Goal: Obtain resource: Download file/media

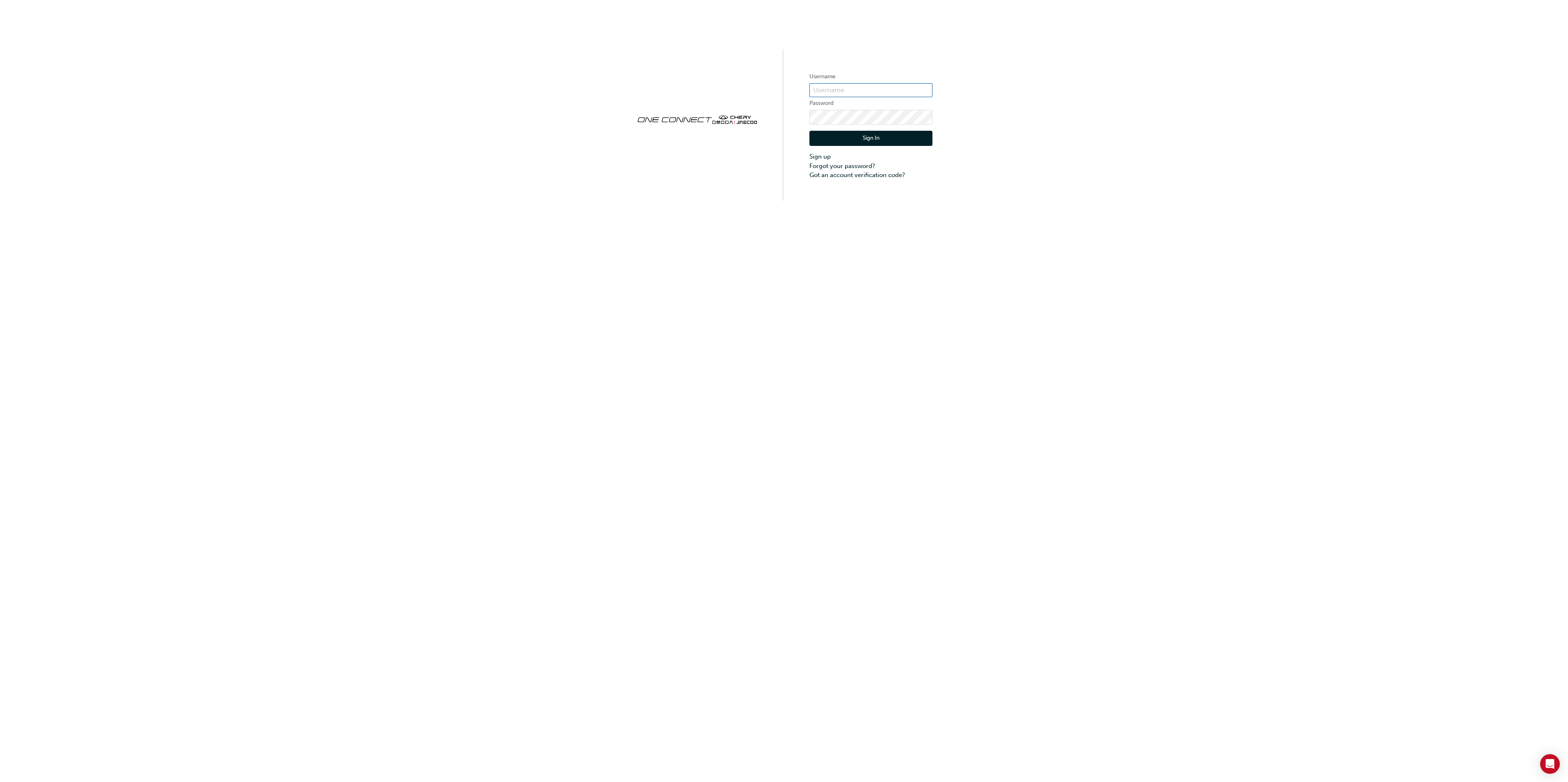
type input "cma0037"
click at [857, 139] on button "Sign In" at bounding box center [871, 139] width 123 height 16
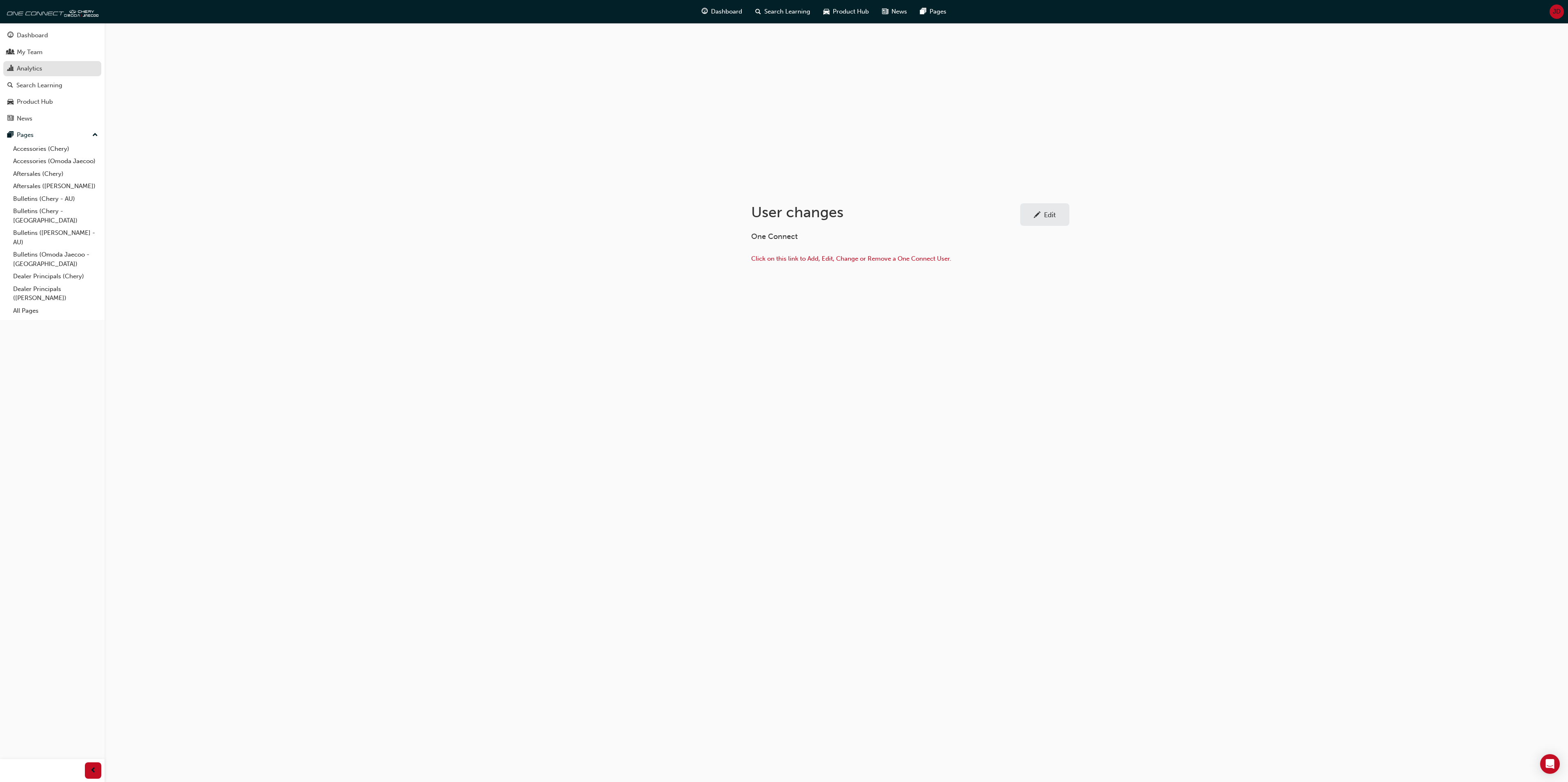
click at [31, 68] on div "Analytics" at bounding box center [30, 68] width 26 height 9
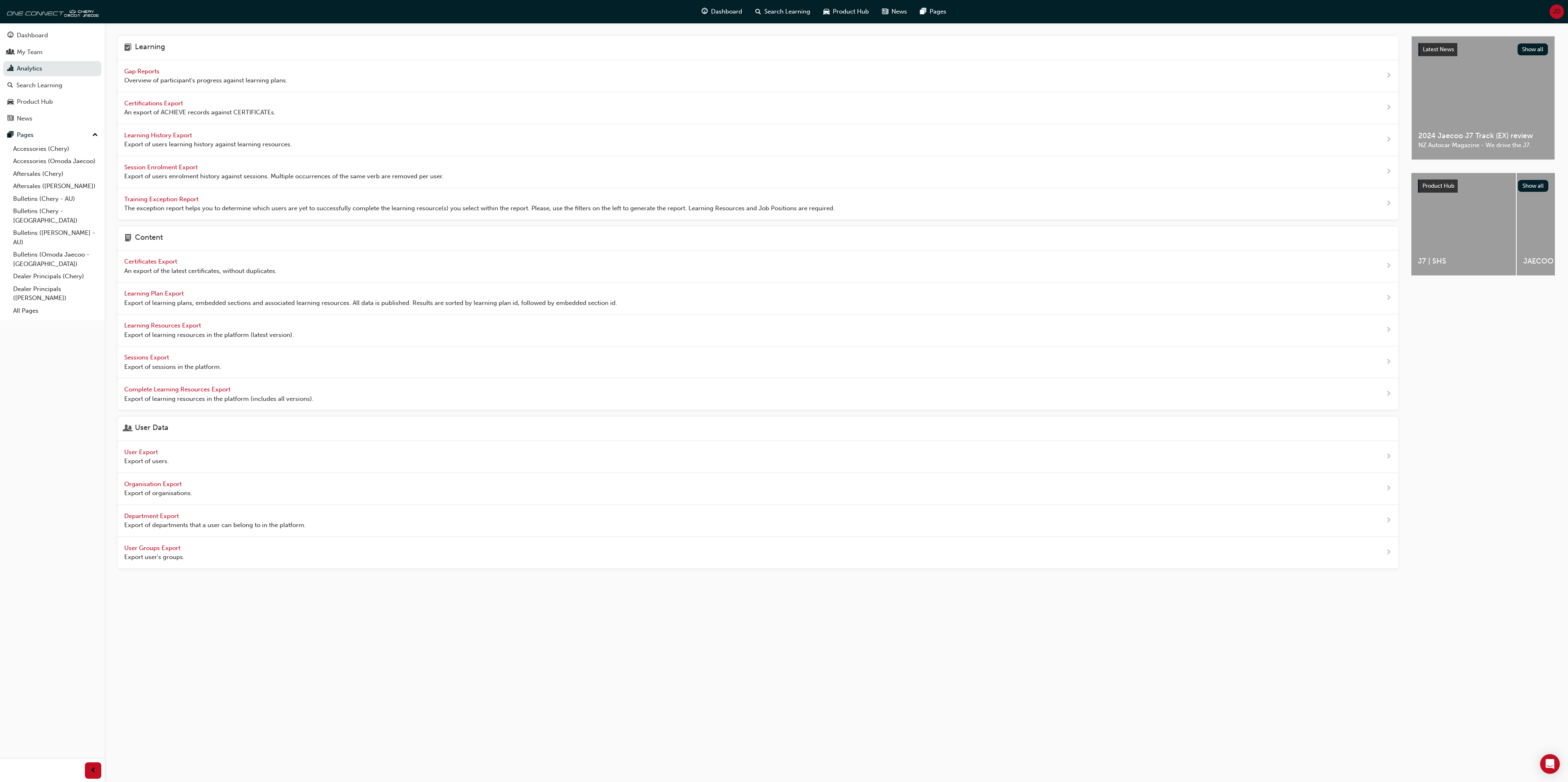
click at [138, 456] on span "User Export" at bounding box center [142, 452] width 35 height 7
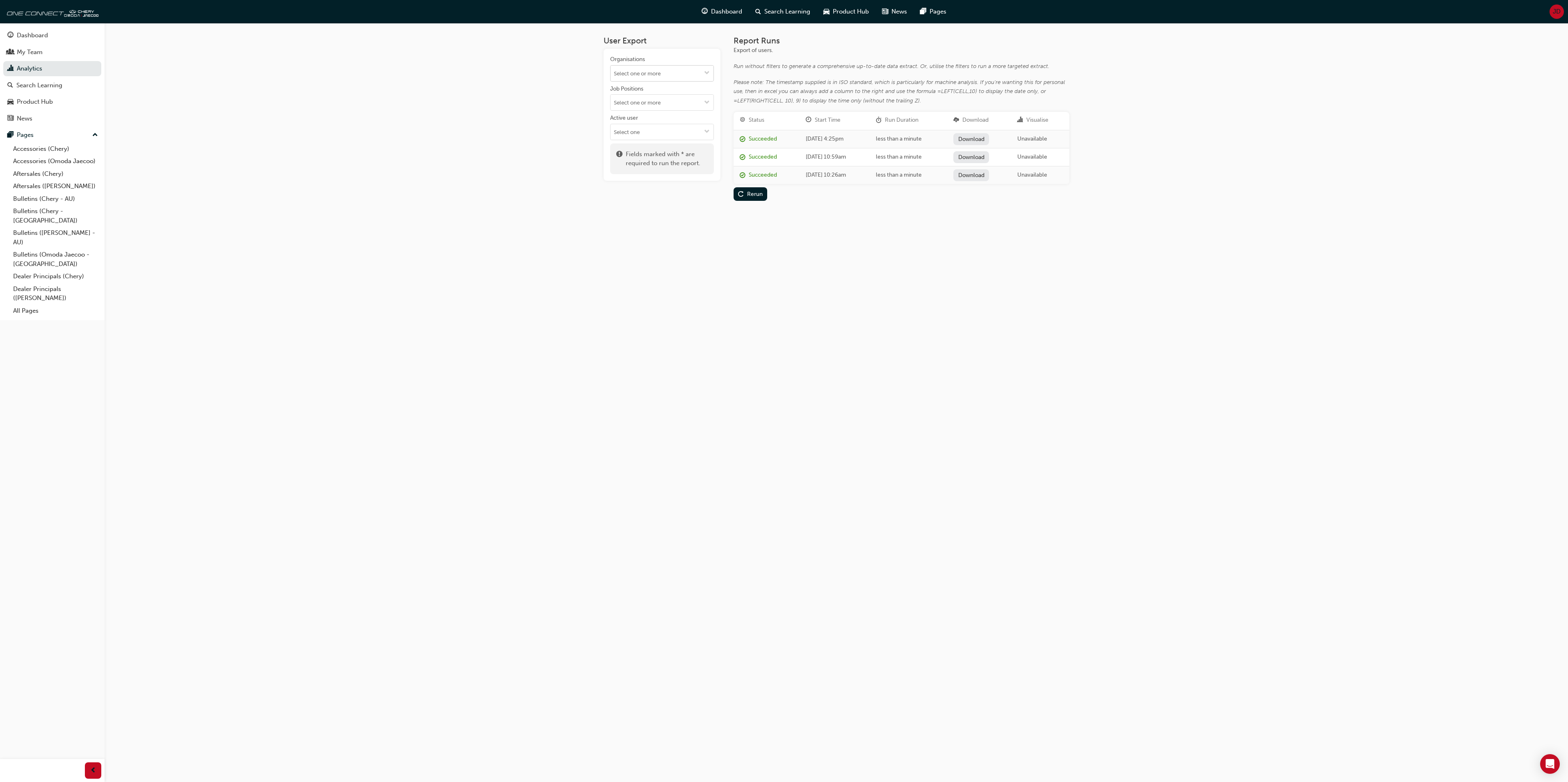
click at [704, 71] on span "down-icon" at bounding box center [707, 73] width 5 height 7
click at [502, 144] on div "User Export Organisations Alto Jaecoo Pennant Hills Beer Chery Seymour Blackwel…" at bounding box center [784, 391] width 1568 height 782
click at [704, 134] on span "down-icon" at bounding box center [707, 132] width 5 height 7
click at [707, 101] on span "down-icon" at bounding box center [707, 103] width 5 height 7
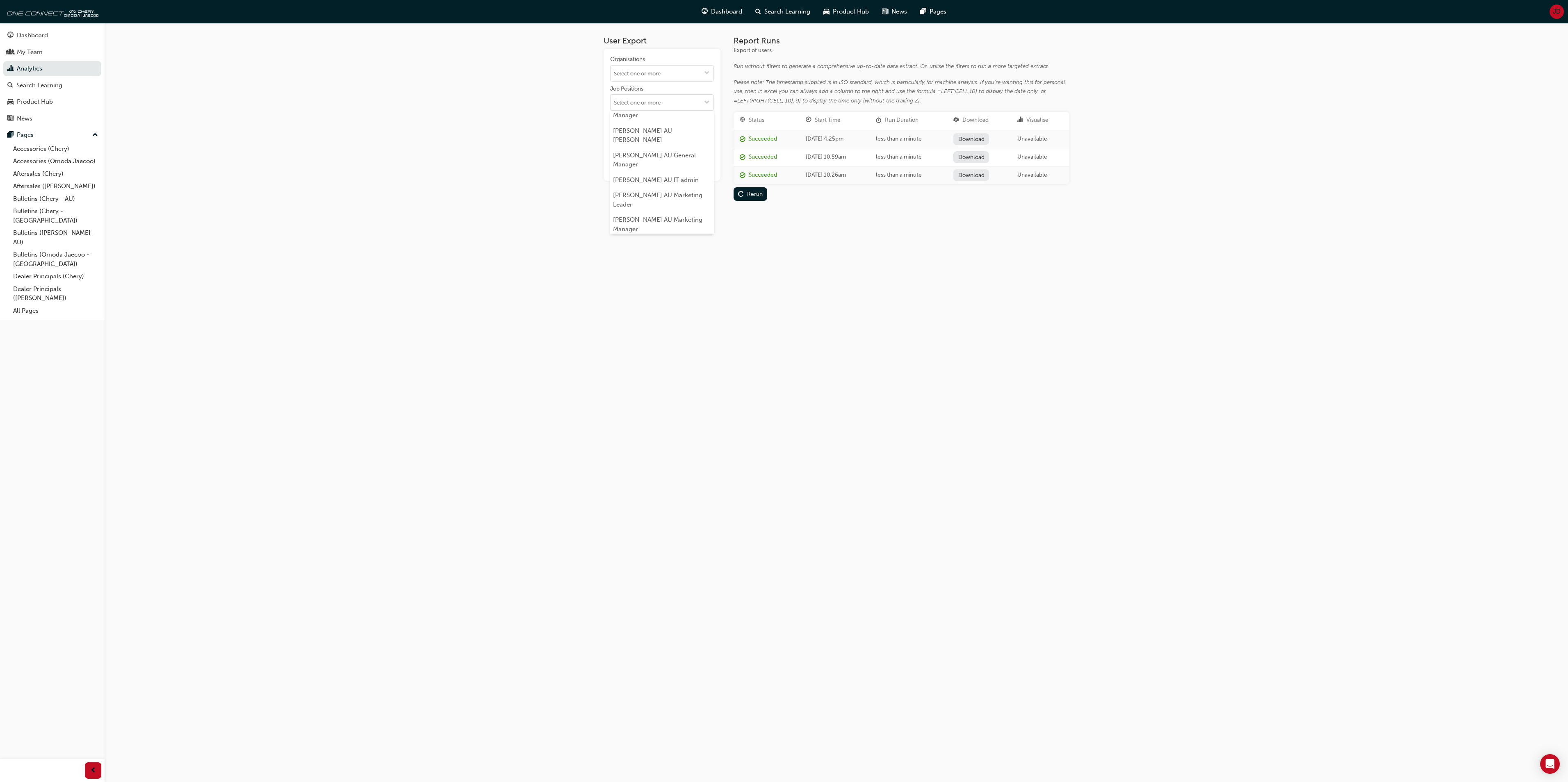
scroll to position [1066, 0]
click at [777, 231] on div "User Export Organisations Job Positions Chery AU Aftersales Leader Chery AU Aft…" at bounding box center [784, 391] width 1568 height 782
click at [31, 68] on link "Analytics" at bounding box center [52, 68] width 98 height 15
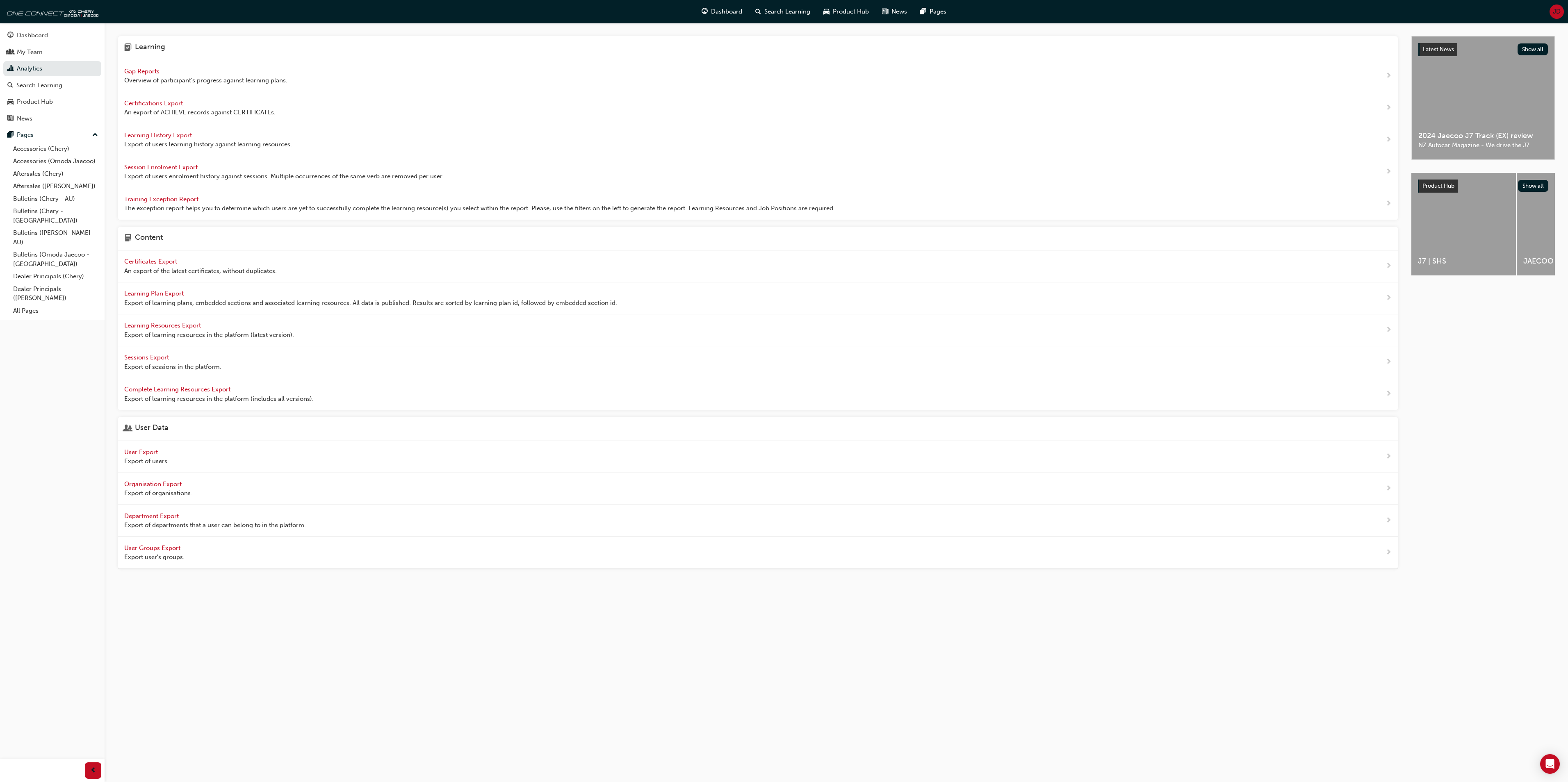
click at [140, 71] on span "Gap Reports" at bounding box center [142, 71] width 37 height 7
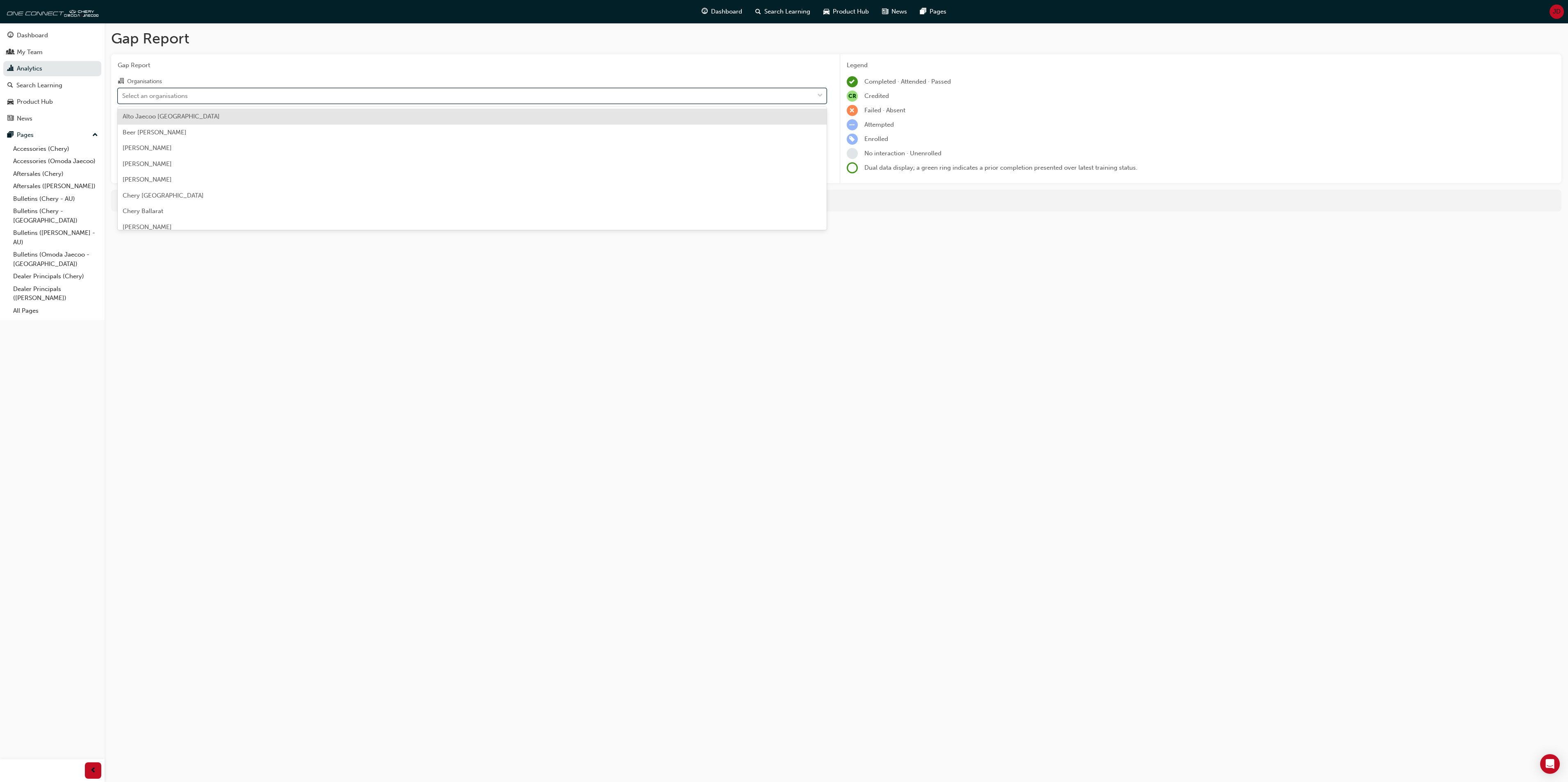
click at [819, 95] on span "down-icon" at bounding box center [820, 96] width 5 height 11
click at [123, 95] on input "Organisations option Alto Jaecoo Pennant Hills focused, 1 of 154. 154 results a…" at bounding box center [122, 95] width 1 height 7
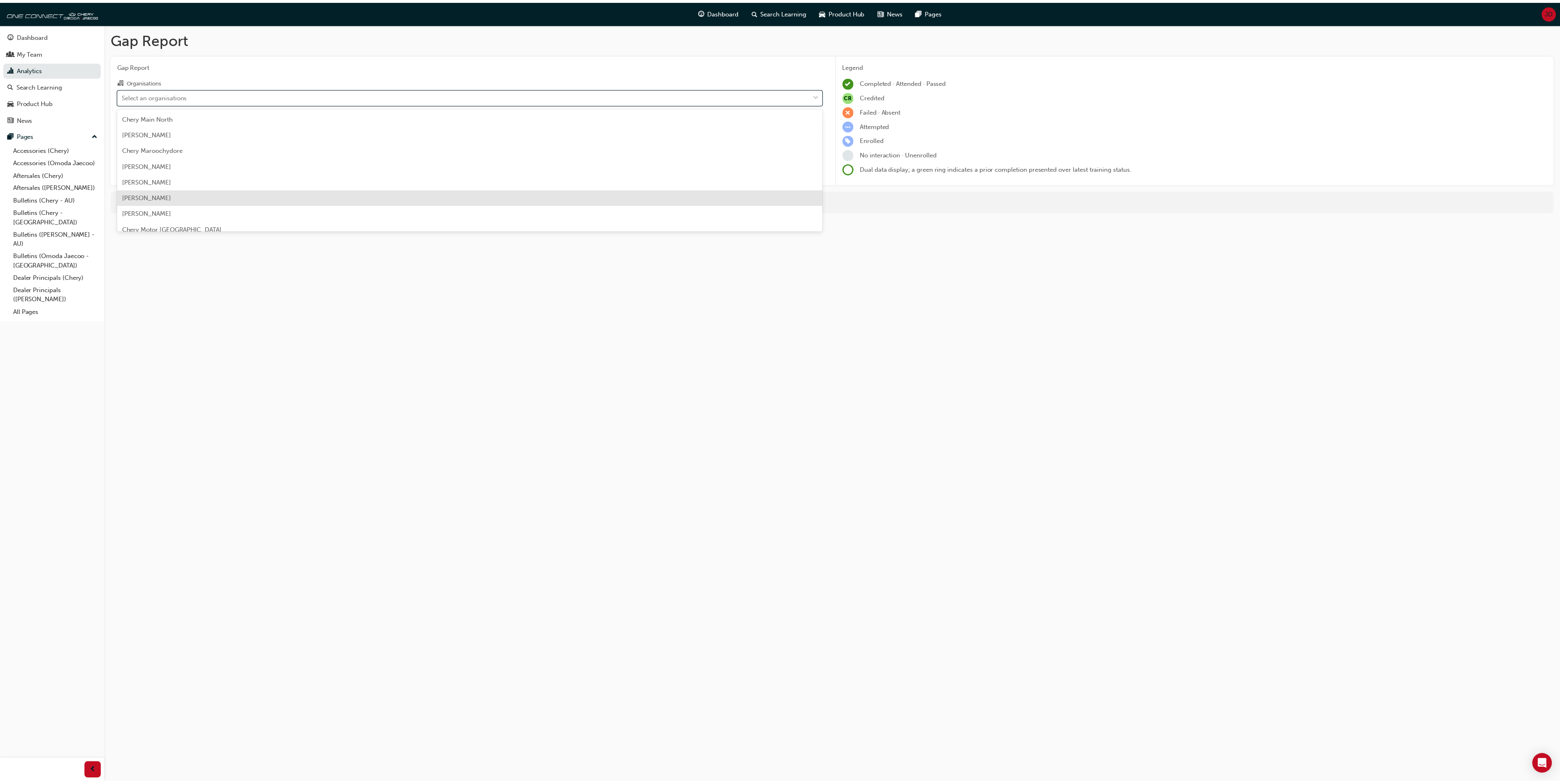
scroll to position [904, 0]
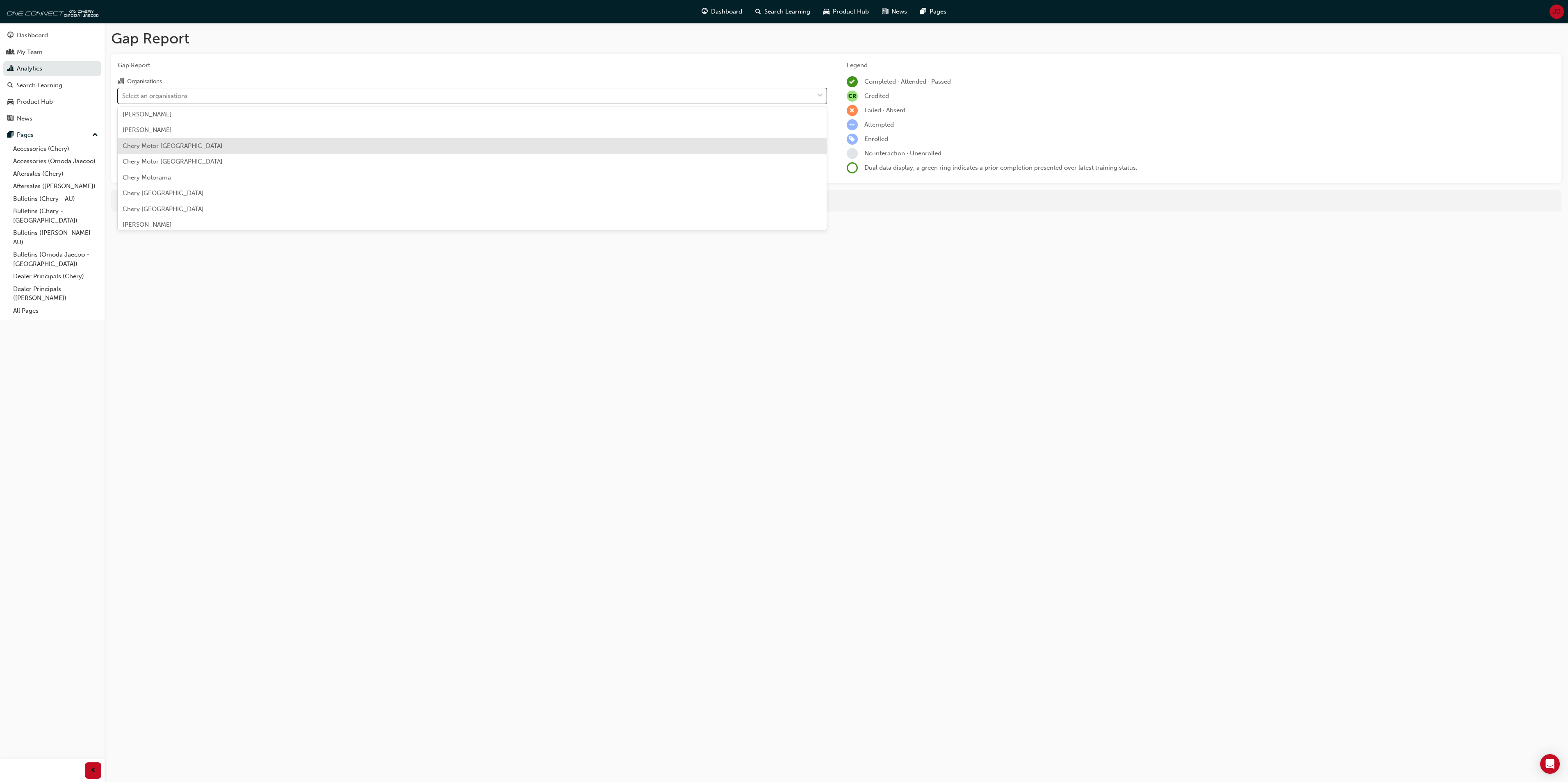
click at [164, 144] on span "Chery Motor Australia" at bounding box center [172, 146] width 100 height 7
drag, startPoint x: 821, startPoint y: 129, endPoint x: 814, endPoint y: 130, distance: 7.1
click at [820, 129] on span "down-icon" at bounding box center [820, 130] width 5 height 11
click at [123, 129] on input "Learning Plan option Aftersales Process Modules - APM-LP focused, 1 of 7. 7 res…" at bounding box center [122, 129] width 1 height 7
click at [193, 167] on span "Chery Product Training - CHAU-PT-LP" at bounding box center [193, 167] width 141 height 7
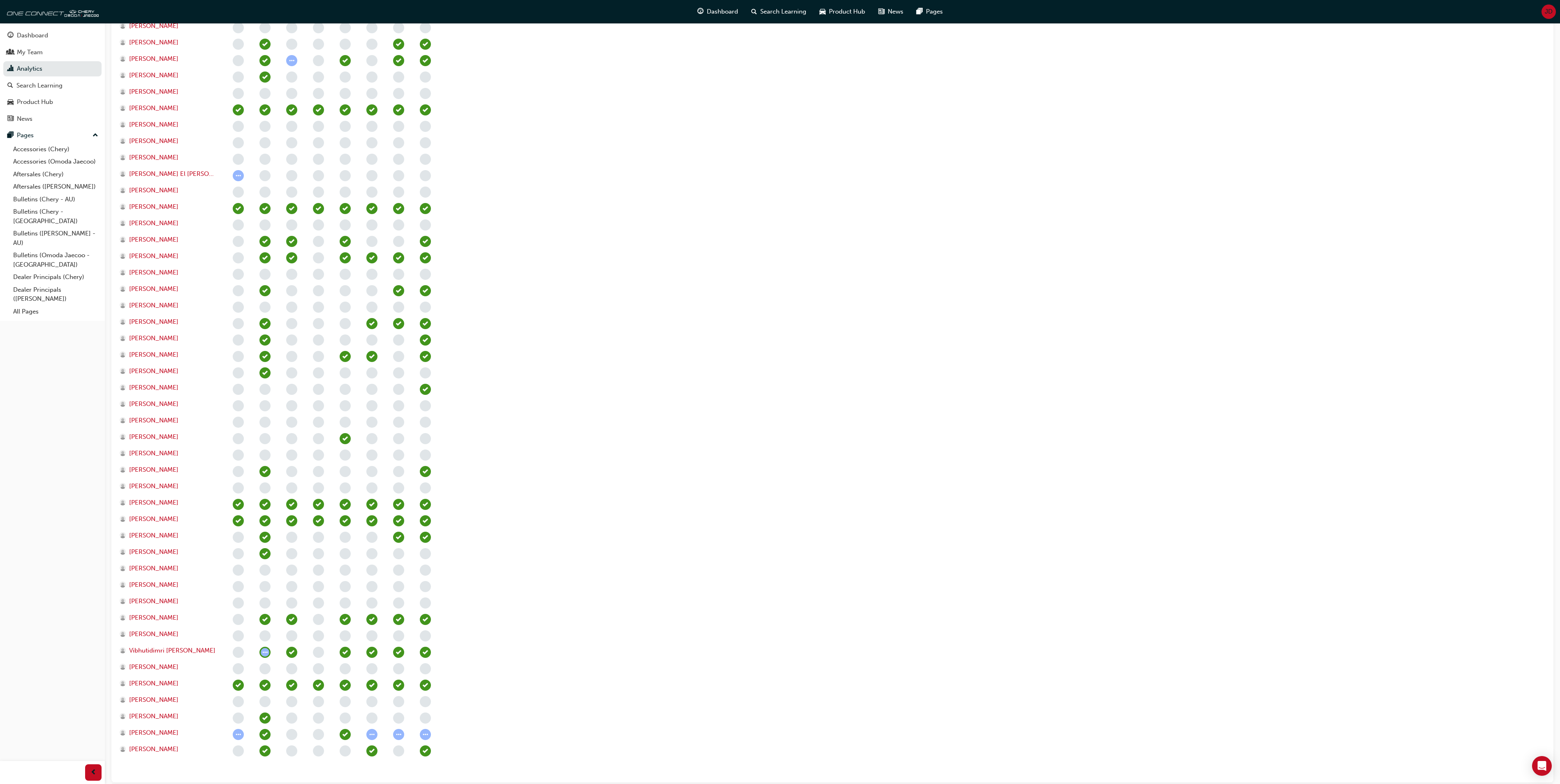
scroll to position [484, 0]
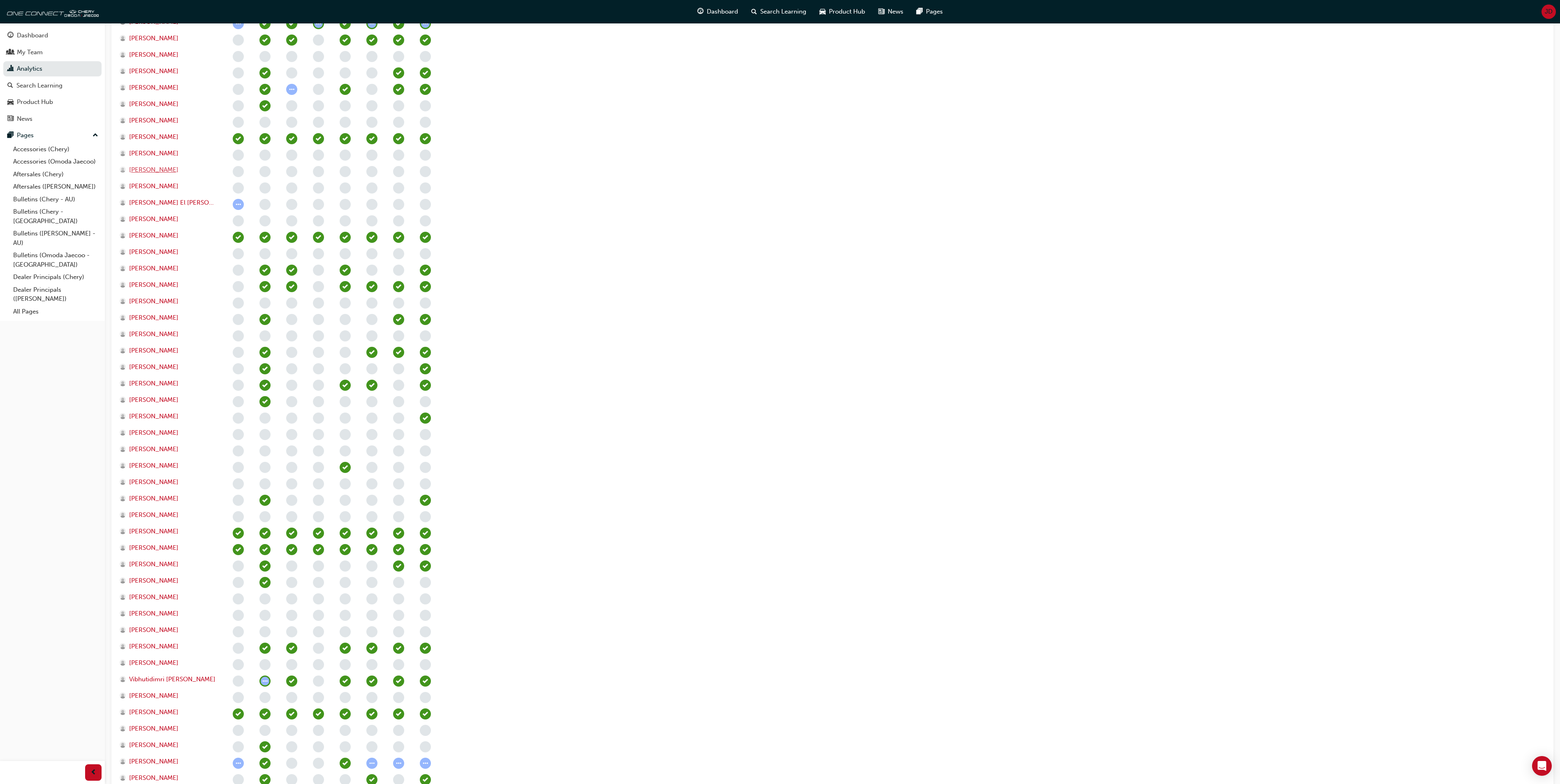
click at [152, 168] on span "Jeremy Scott" at bounding box center [154, 170] width 49 height 9
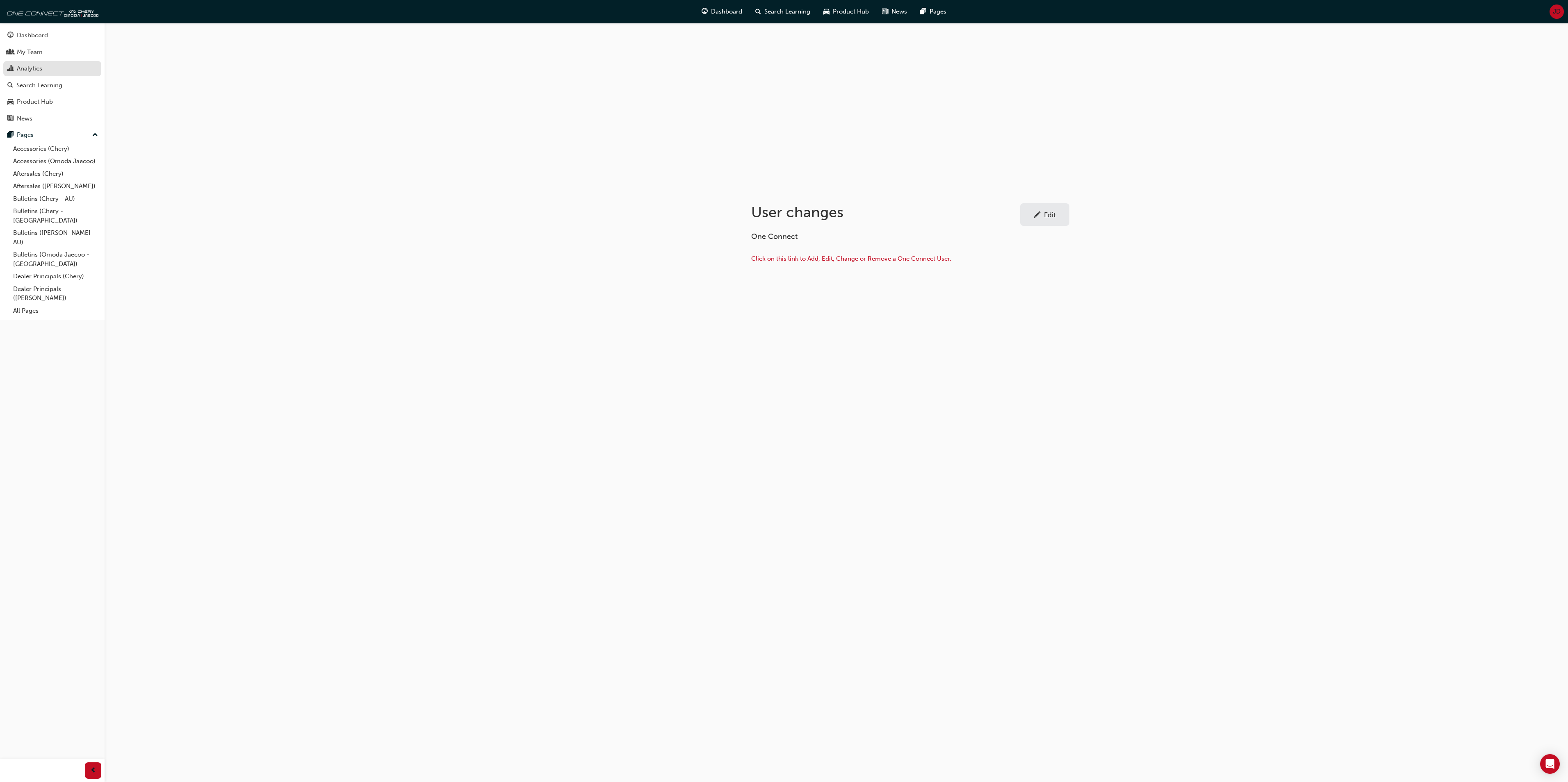
click at [40, 71] on div "Analytics" at bounding box center [30, 68] width 26 height 9
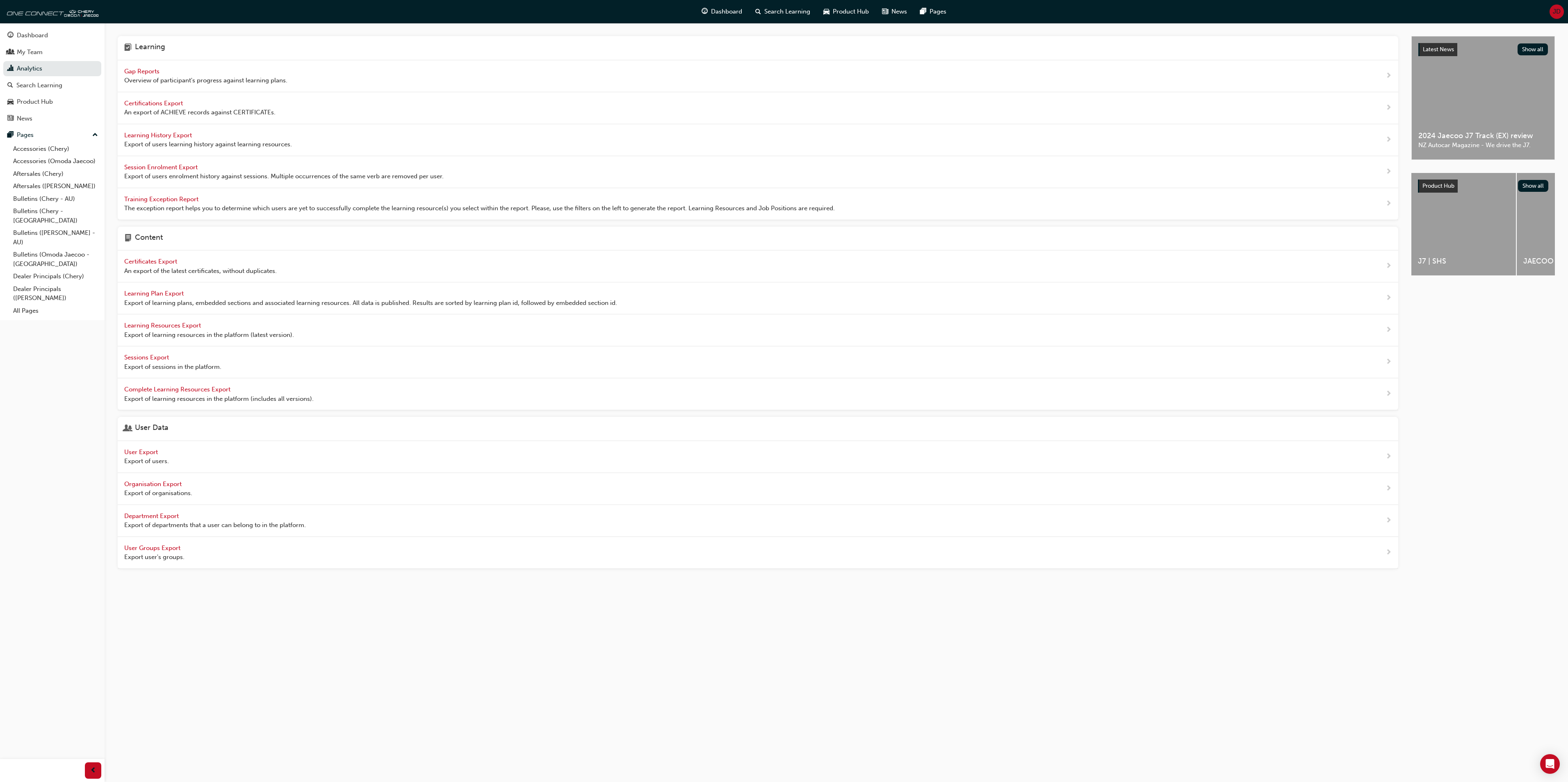
click at [135, 456] on span "User Export" at bounding box center [142, 452] width 35 height 7
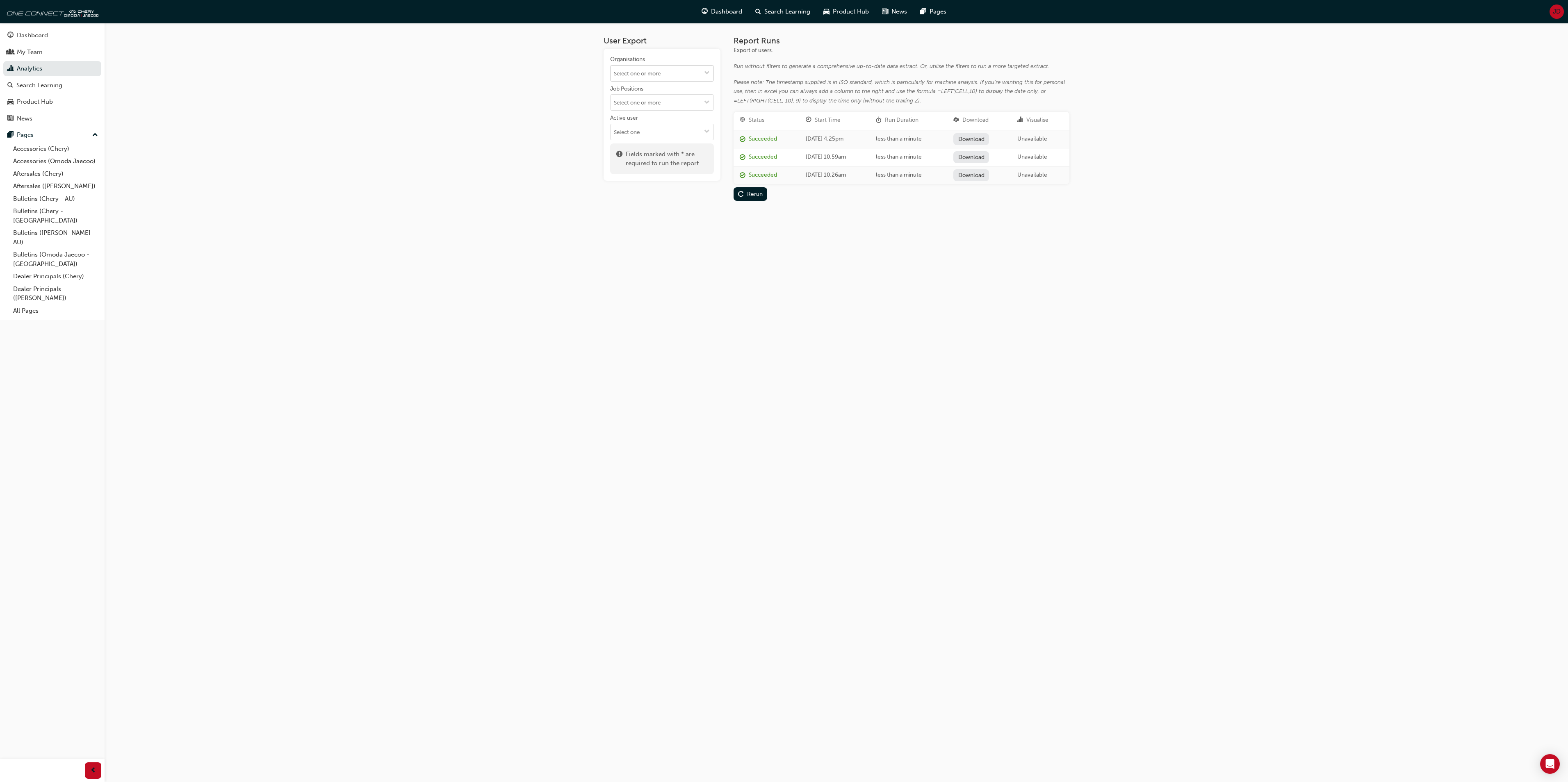
click at [705, 70] on span "down-icon" at bounding box center [707, 73] width 5 height 7
click at [671, 197] on li "Chery Motor Australia" at bounding box center [662, 209] width 103 height 24
click at [757, 156] on div "Rerun" at bounding box center [755, 158] width 16 height 7
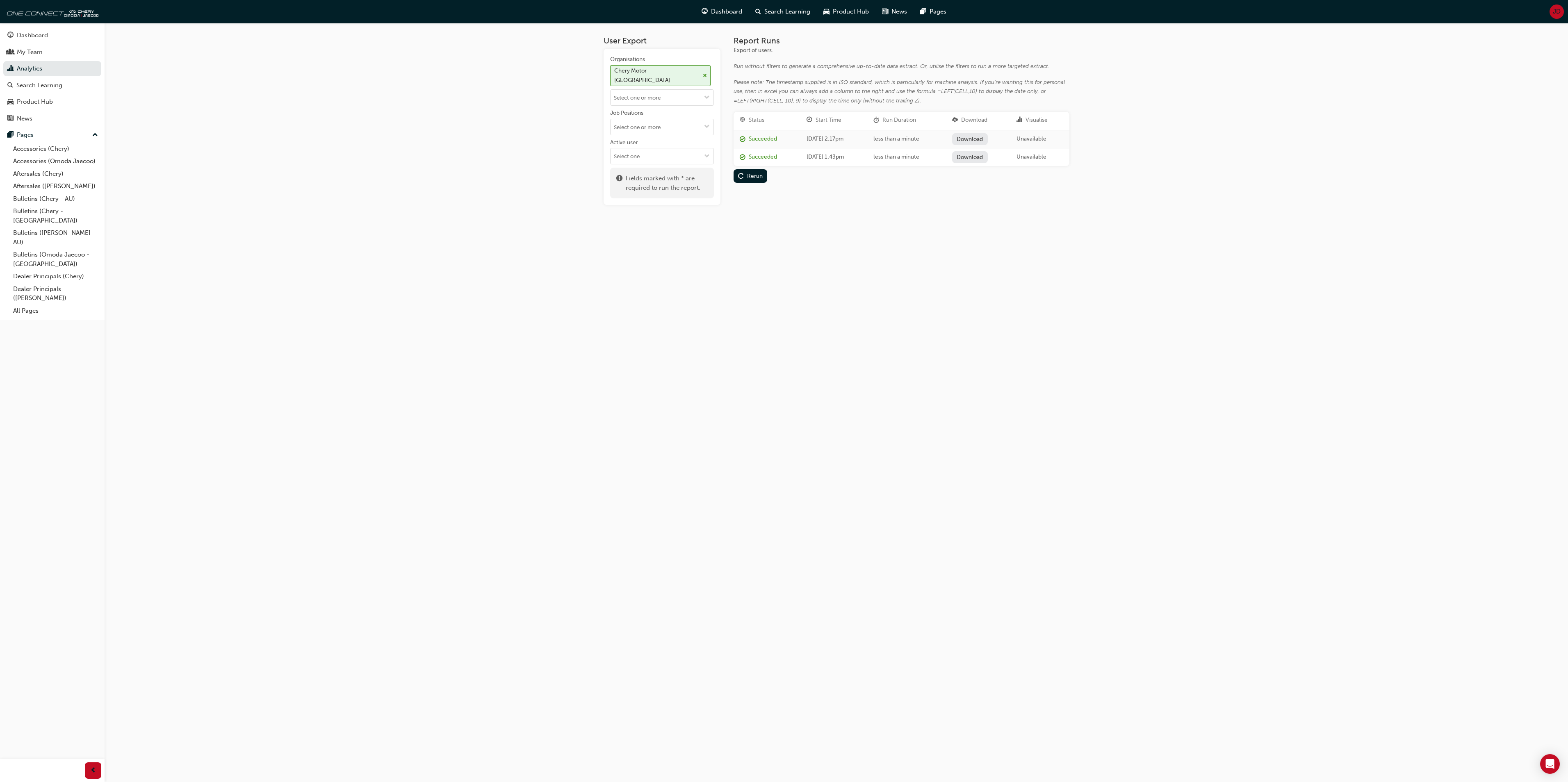
click at [983, 139] on link "Download" at bounding box center [970, 139] width 36 height 12
drag, startPoint x: 1011, startPoint y: 424, endPoint x: 993, endPoint y: 408, distance: 24.1
click at [1006, 422] on div "User Export Organisations Chery Motor Australia Job Positions Active user Field…" at bounding box center [784, 391] width 1568 height 782
click at [1557, 10] on span "JD" at bounding box center [1556, 11] width 8 height 9
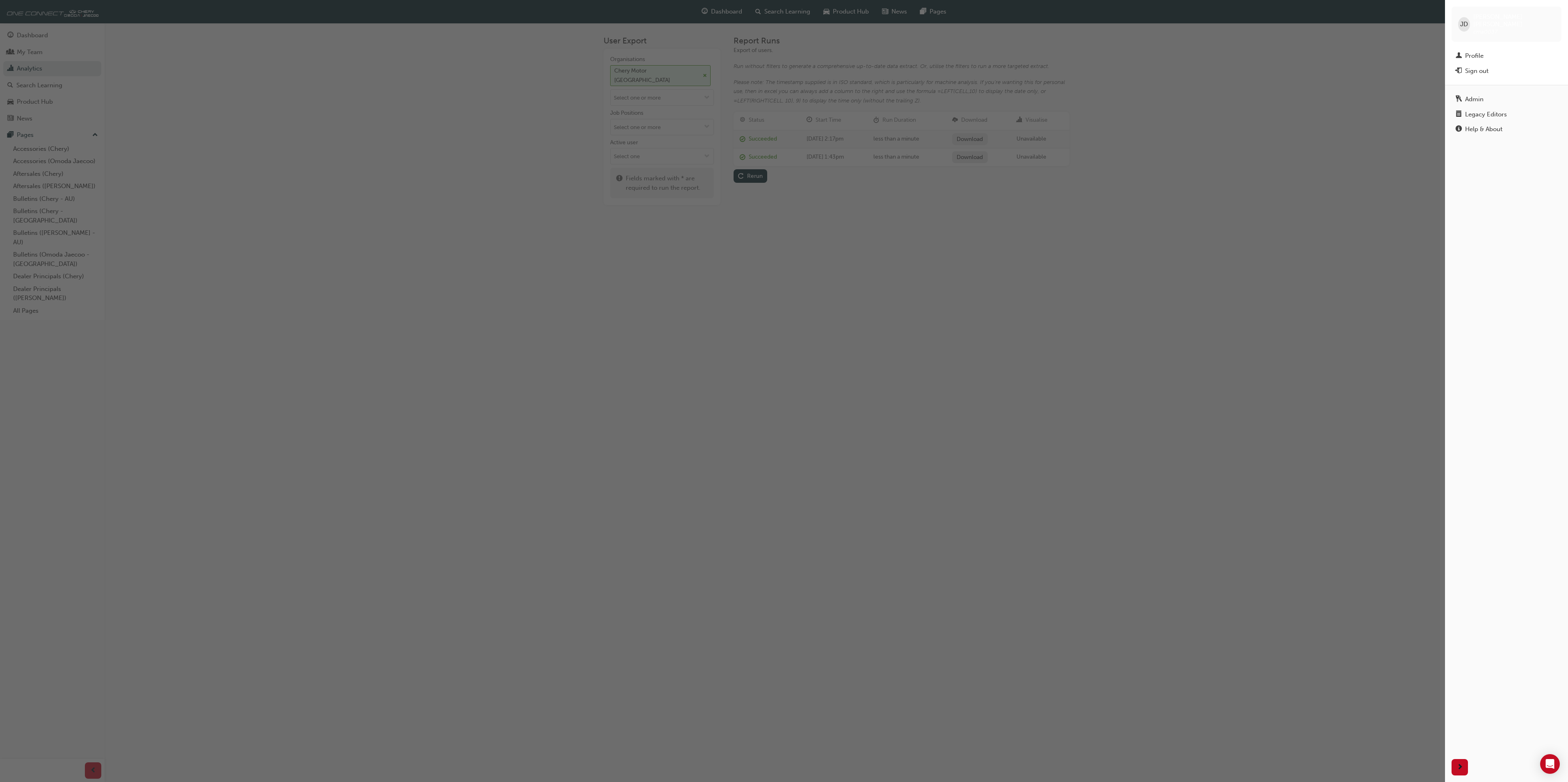
click at [1472, 66] on div "Sign out" at bounding box center [1477, 71] width 23 height 9
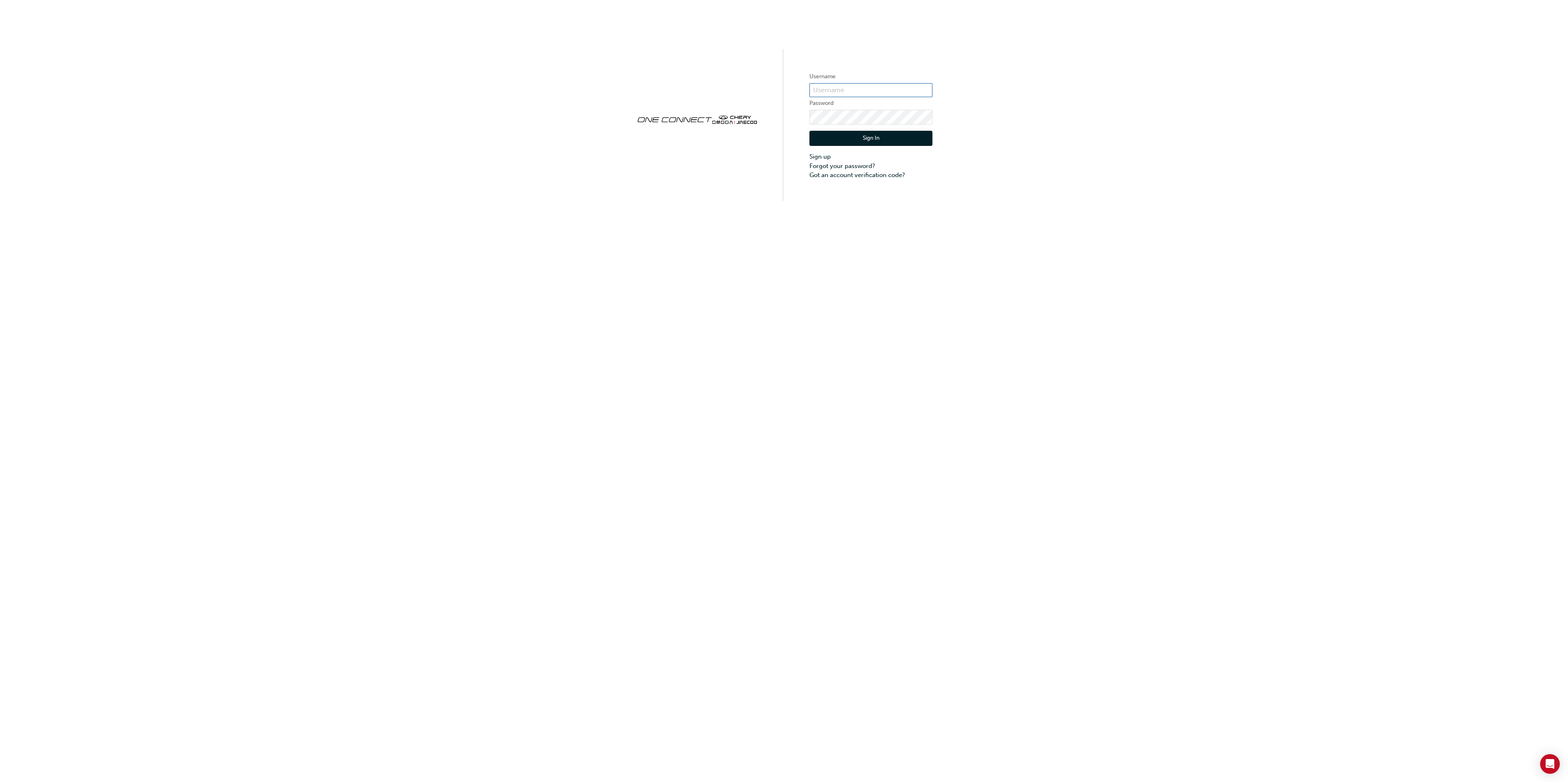
type input "cma0037"
click at [883, 135] on button "Sign In" at bounding box center [871, 139] width 123 height 16
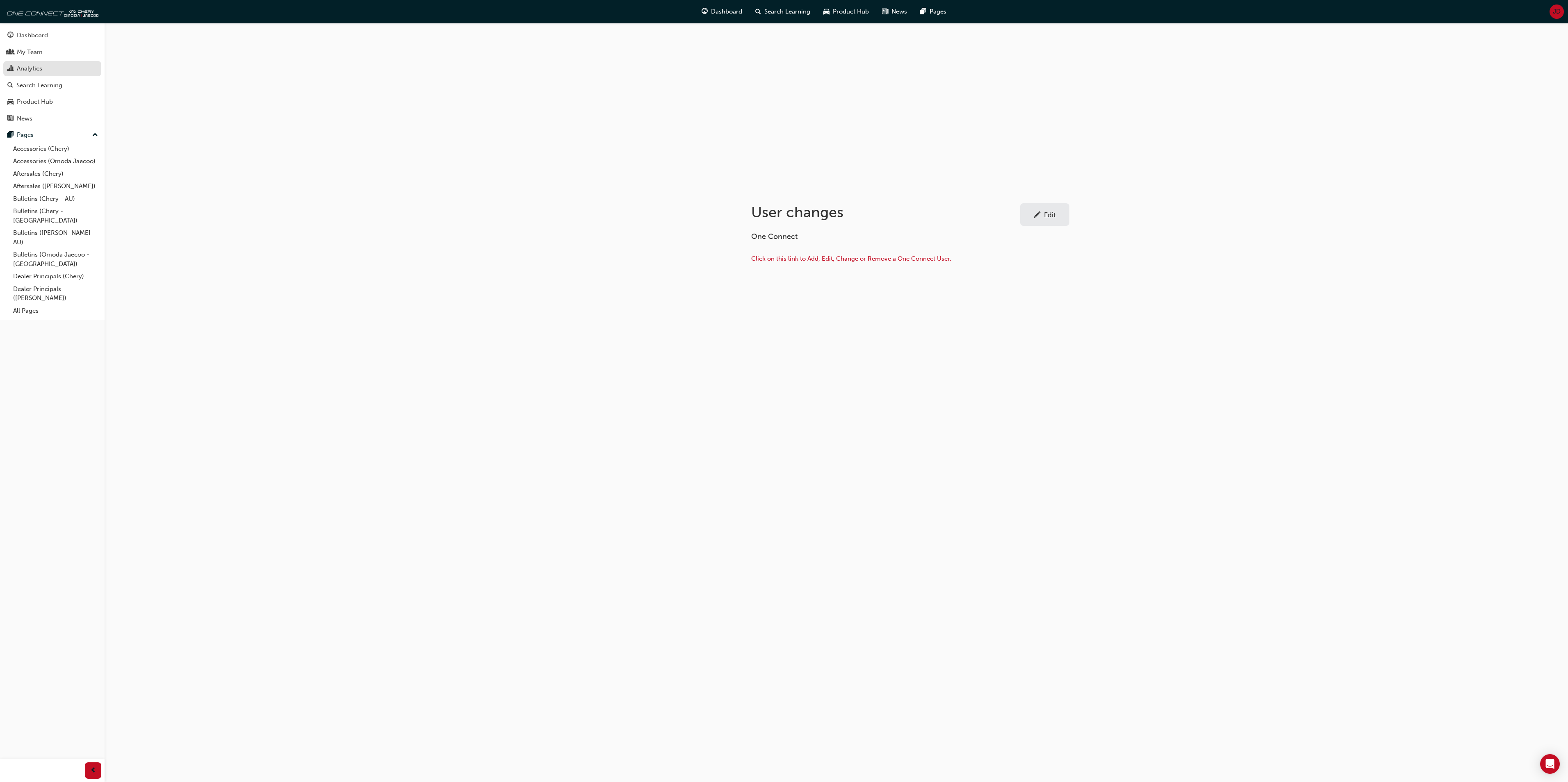
click at [24, 68] on div "Analytics" at bounding box center [30, 68] width 26 height 9
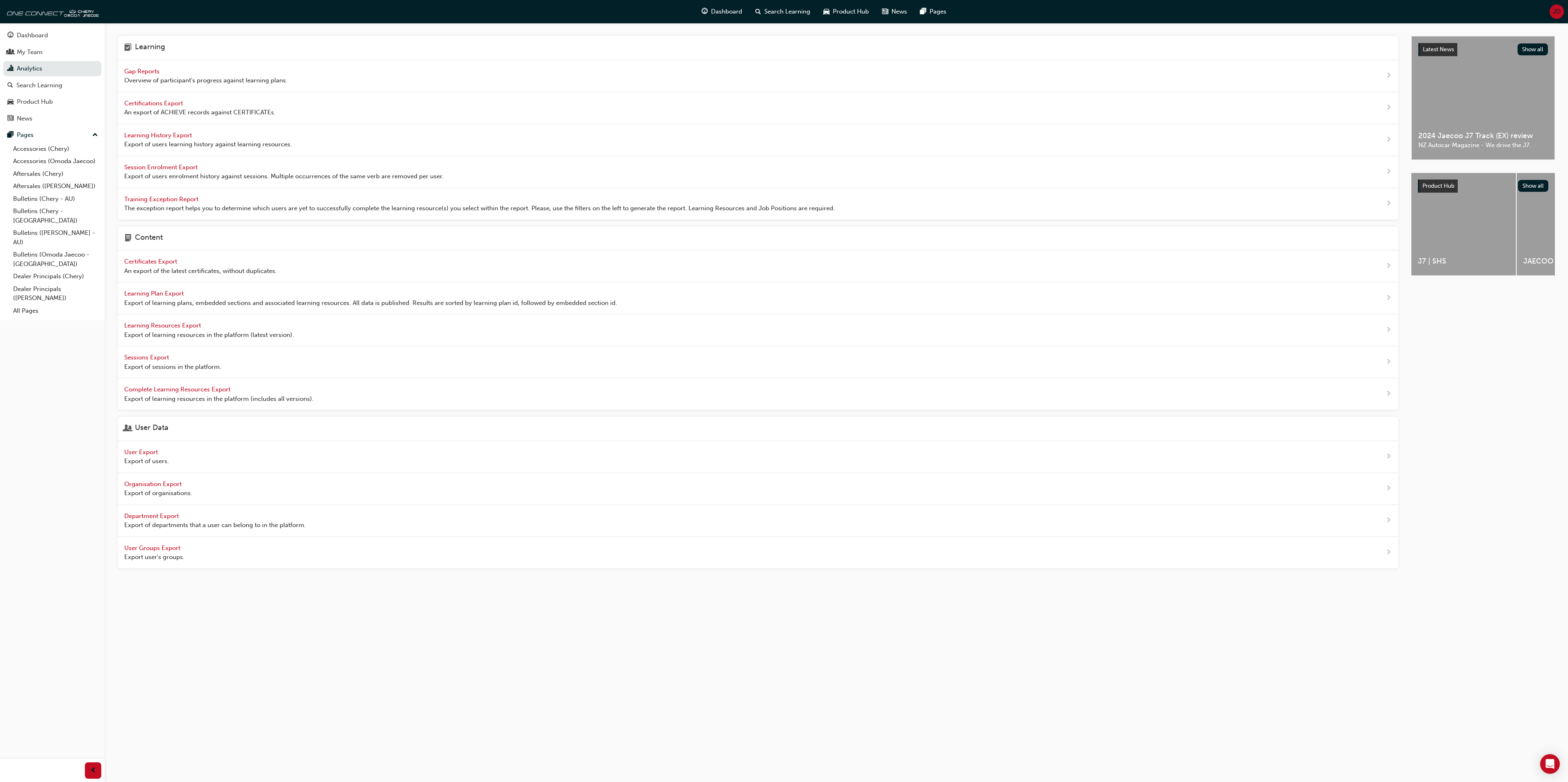
click at [161, 135] on span "Learning History Export" at bounding box center [159, 135] width 69 height 7
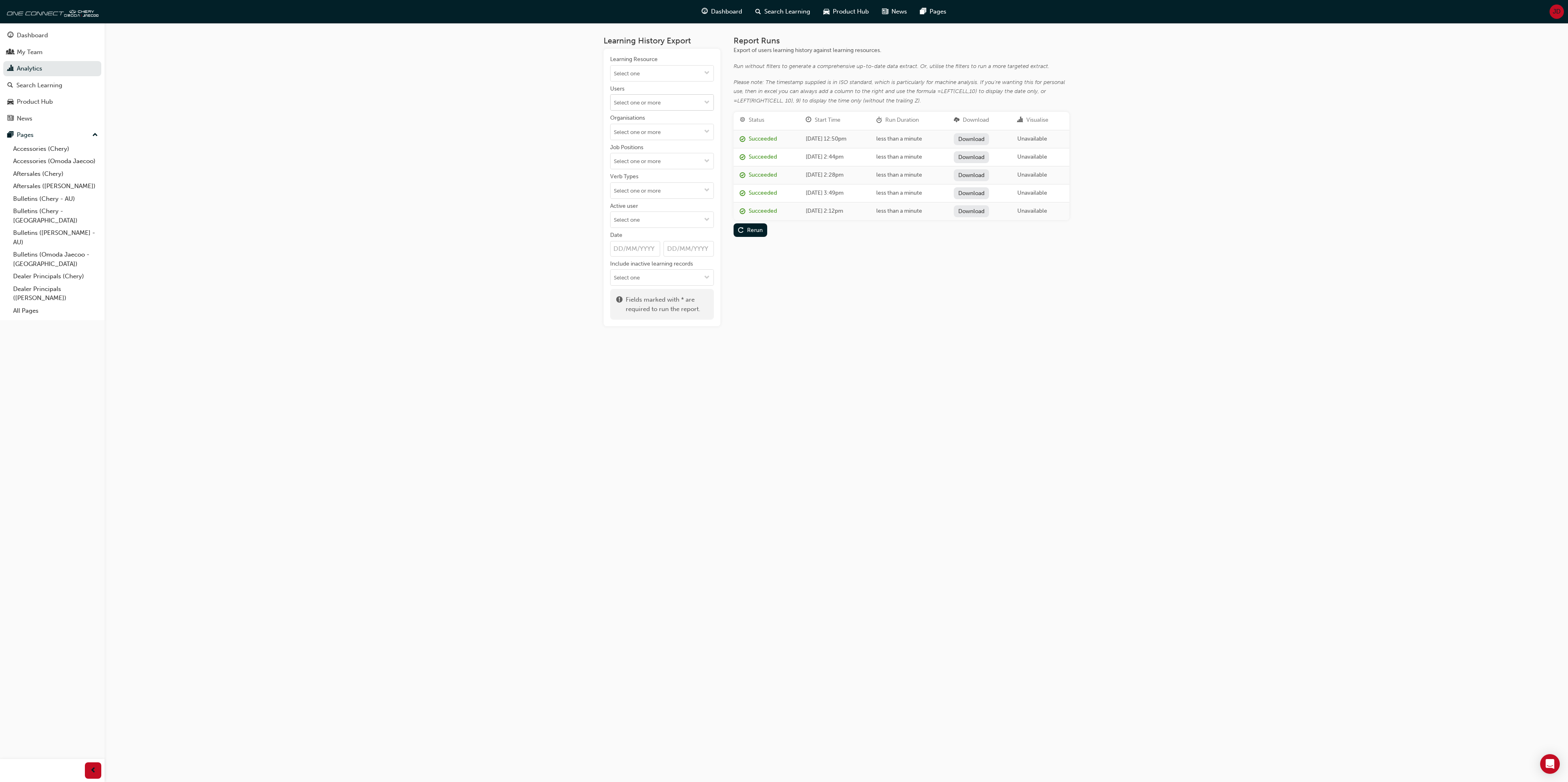
click at [632, 103] on input "Users" at bounding box center [662, 103] width 103 height 16
type input "Perri"
click at [646, 120] on li "David Perri" at bounding box center [662, 119] width 103 height 16
click at [753, 155] on div "Rerun" at bounding box center [755, 158] width 16 height 7
click at [980, 139] on link "Download" at bounding box center [971, 139] width 36 height 12
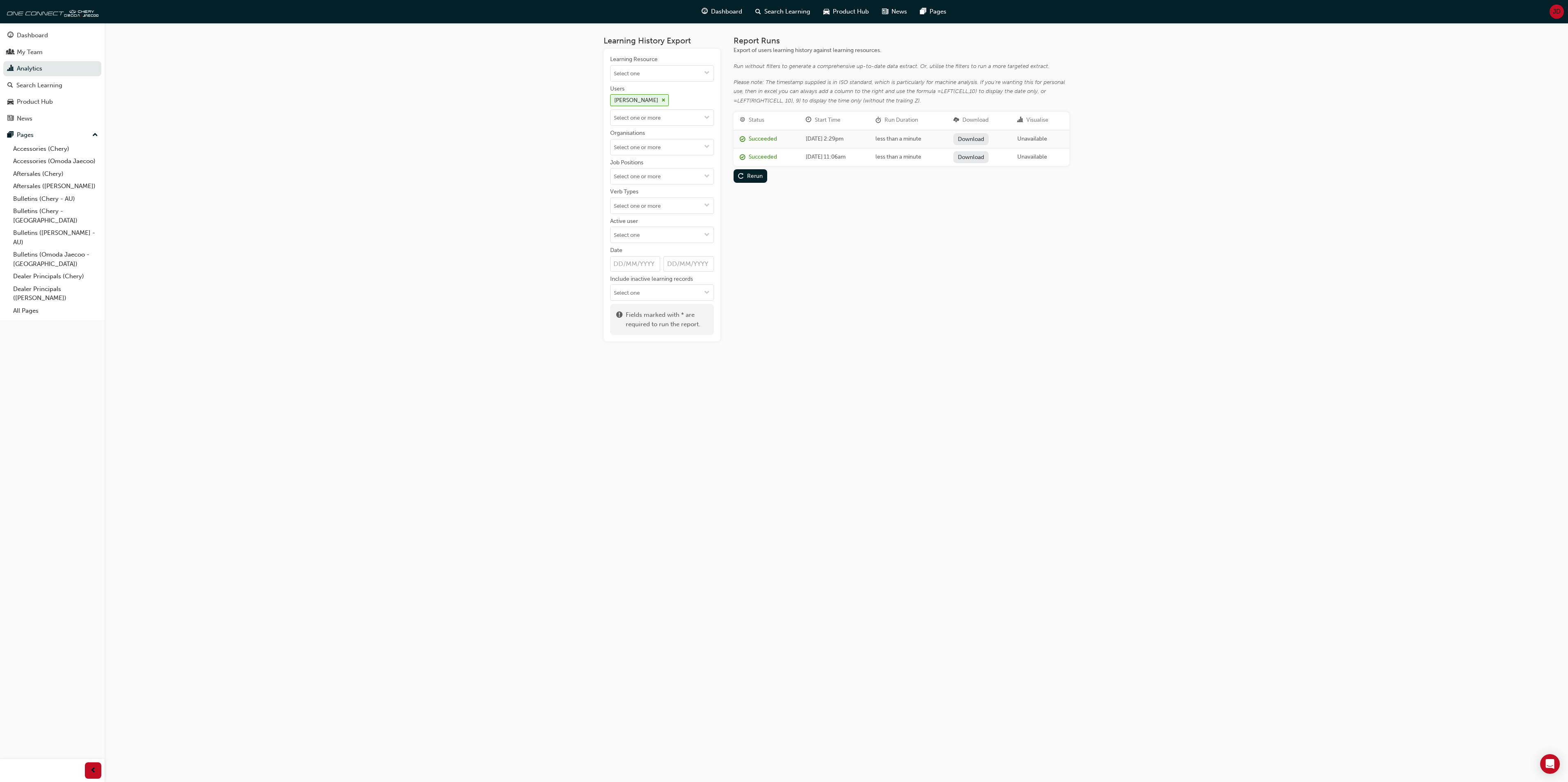
click at [1560, 9] on span "JD" at bounding box center [1556, 11] width 8 height 9
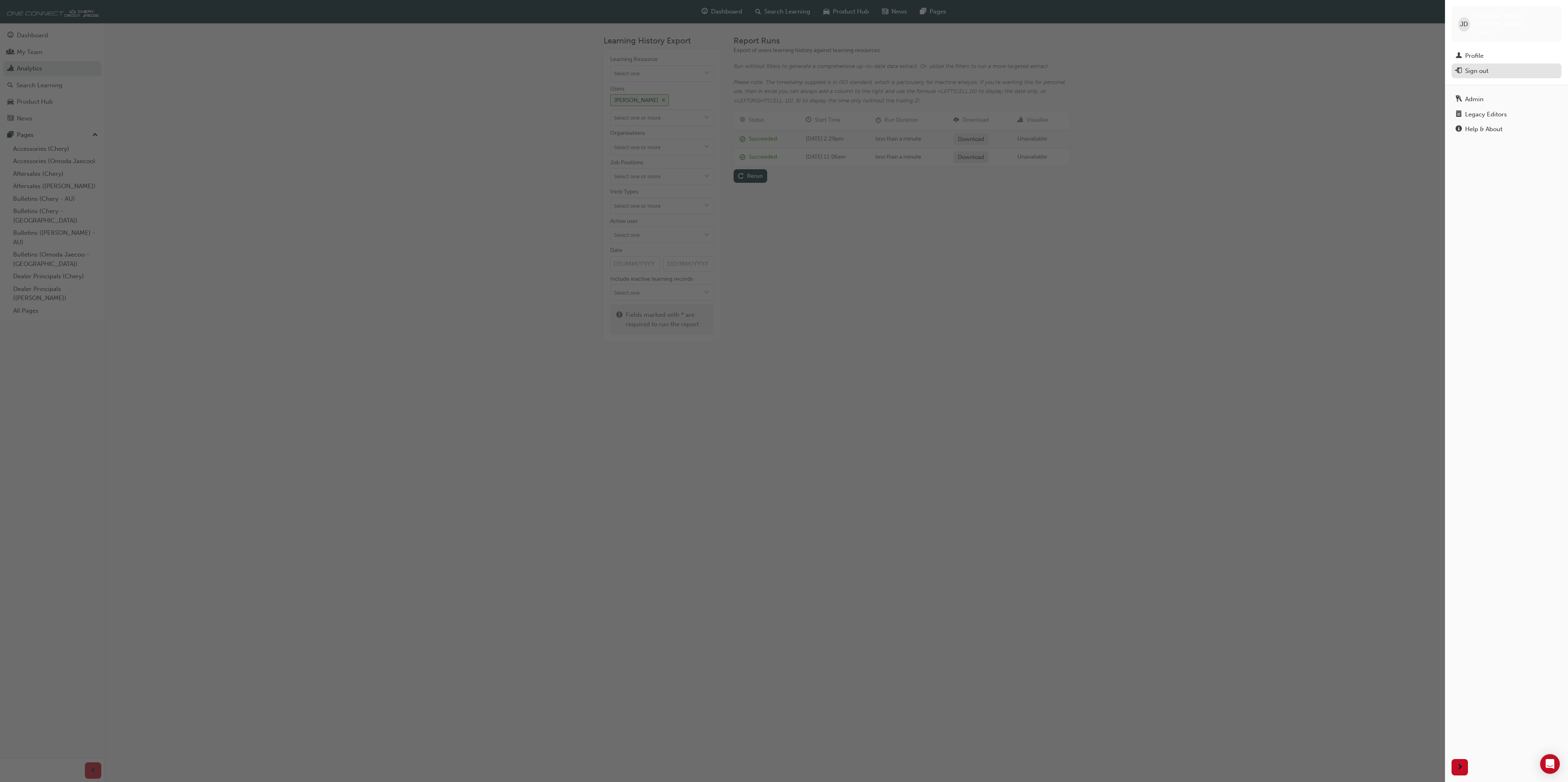
click at [1480, 66] on div "Sign out" at bounding box center [1477, 71] width 23 height 9
